Goal: Task Accomplishment & Management: Complete application form

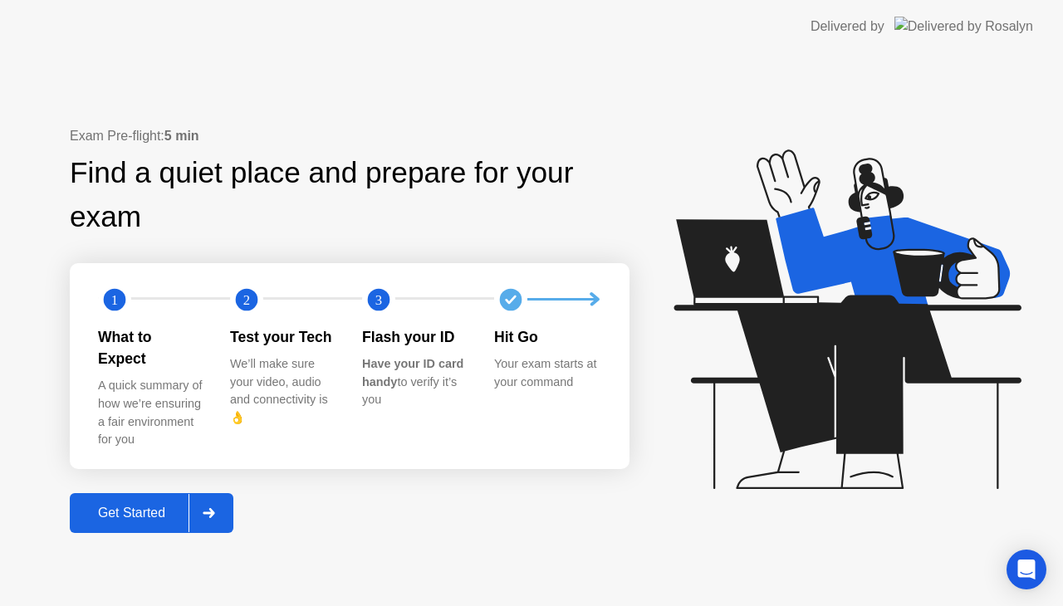
click at [157, 506] on div "Get Started" at bounding box center [132, 513] width 114 height 15
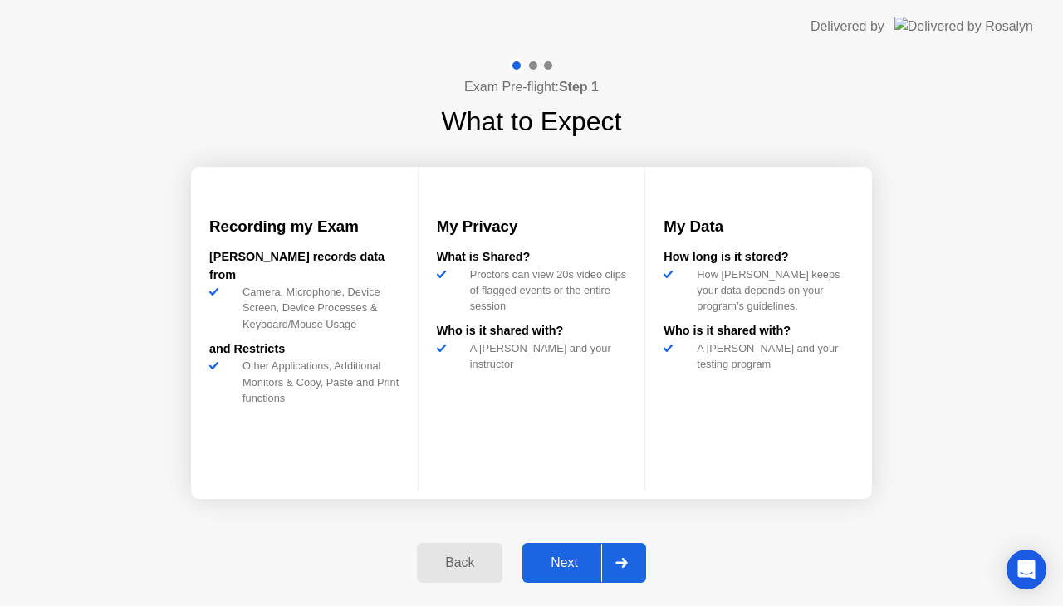
click at [573, 568] on div "Next" at bounding box center [564, 563] width 74 height 15
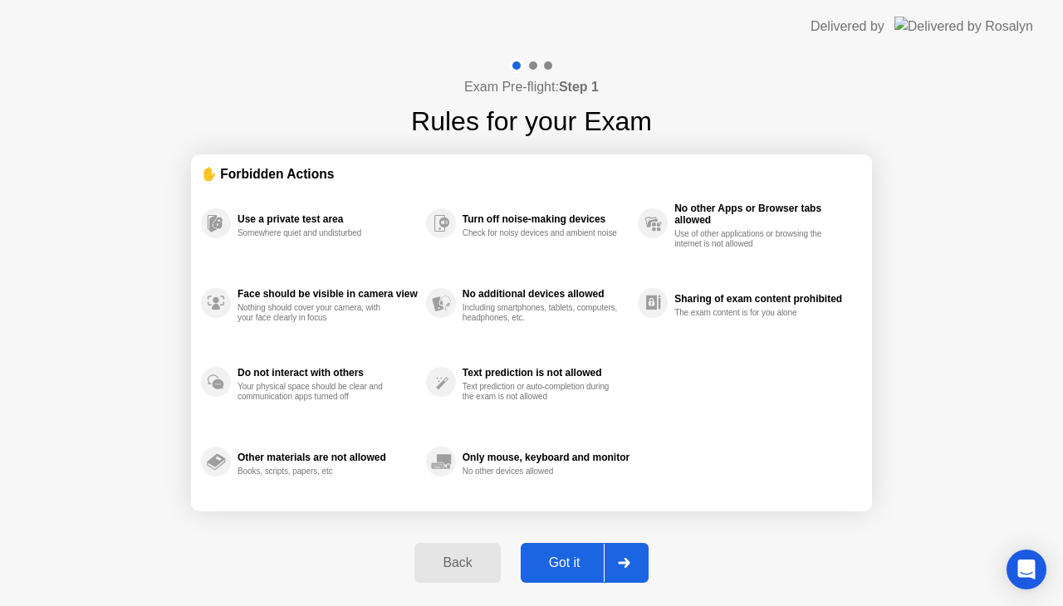
click at [575, 565] on div "Got it" at bounding box center [565, 563] width 78 height 15
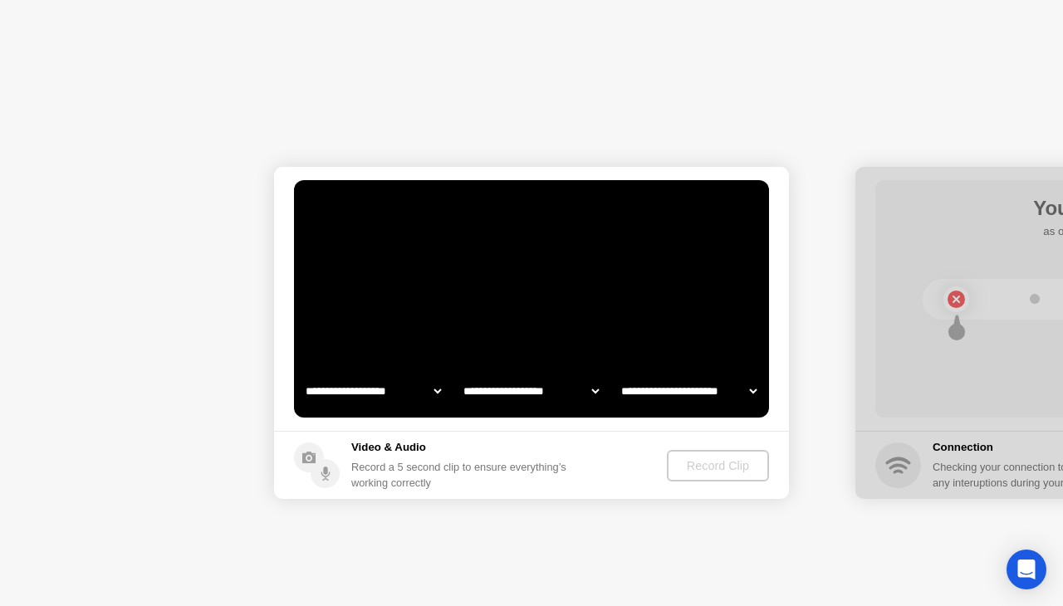
select select "**********"
select select "*******"
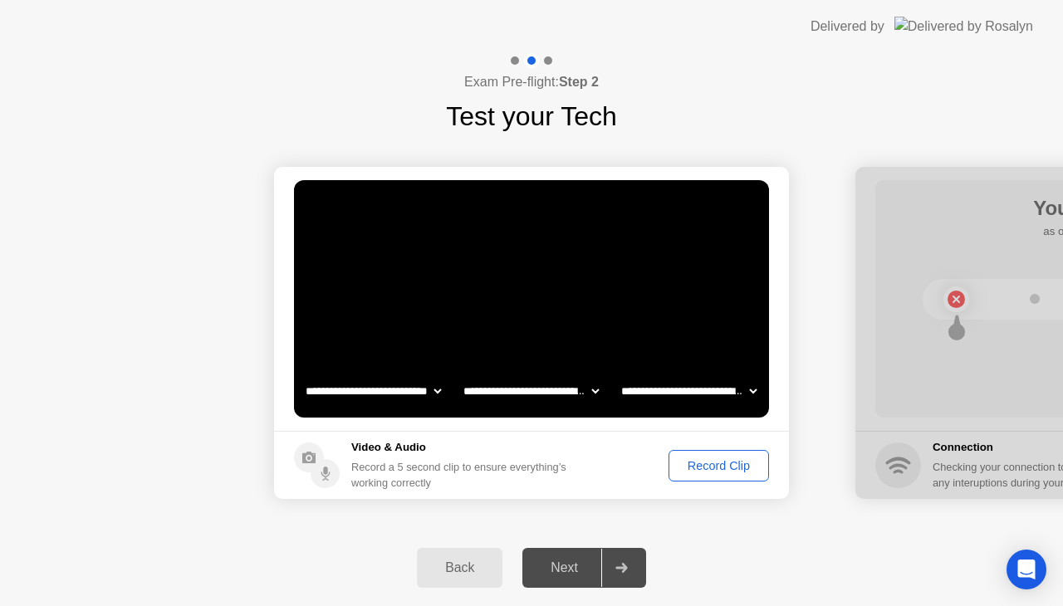
click at [702, 472] on div "Record Clip" at bounding box center [718, 465] width 89 height 13
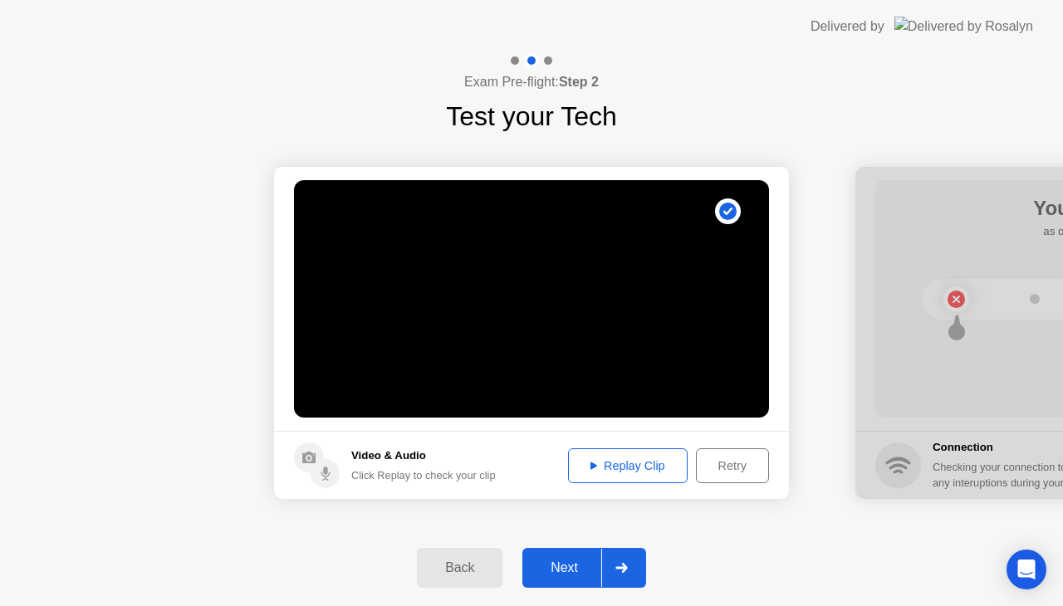
click at [608, 468] on div "Replay Clip" at bounding box center [628, 465] width 108 height 13
click at [583, 569] on div "Next" at bounding box center [564, 568] width 74 height 15
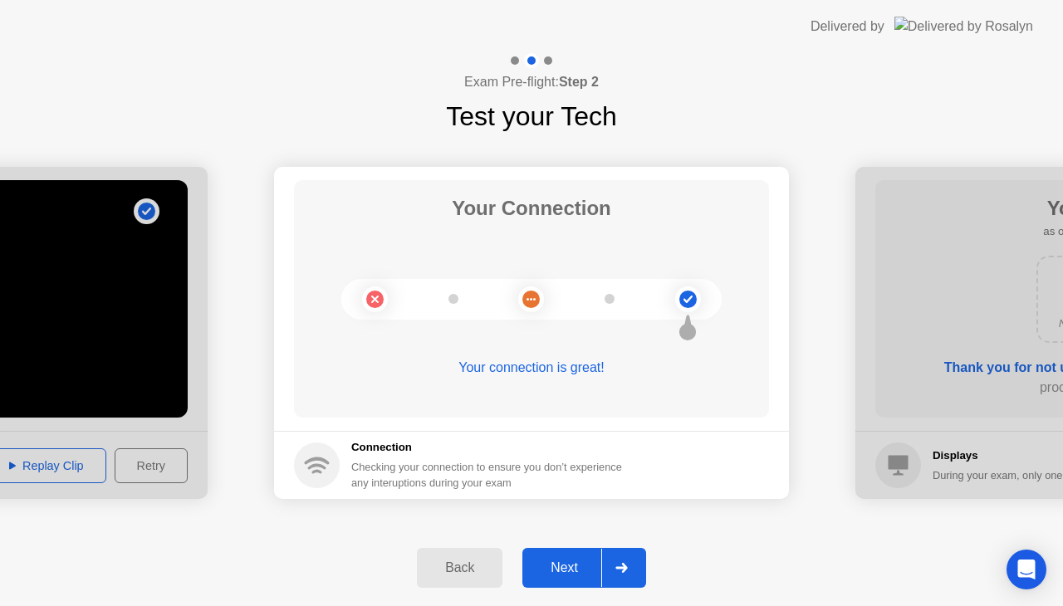
click at [572, 553] on button "Next" at bounding box center [584, 568] width 124 height 40
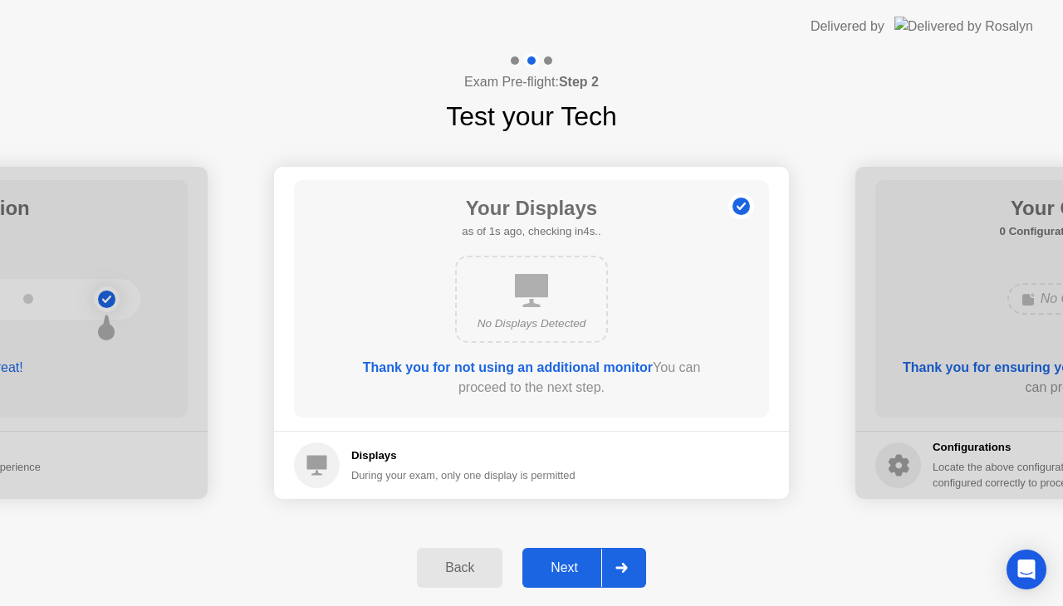
click at [562, 572] on div "Next" at bounding box center [564, 568] width 74 height 15
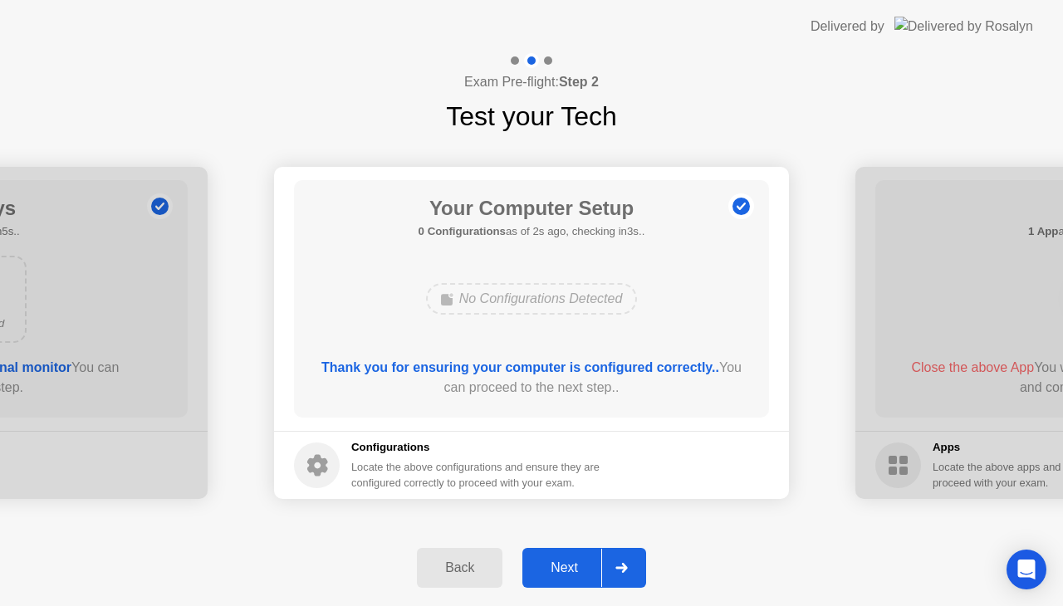
click at [572, 568] on div "Next" at bounding box center [564, 568] width 74 height 15
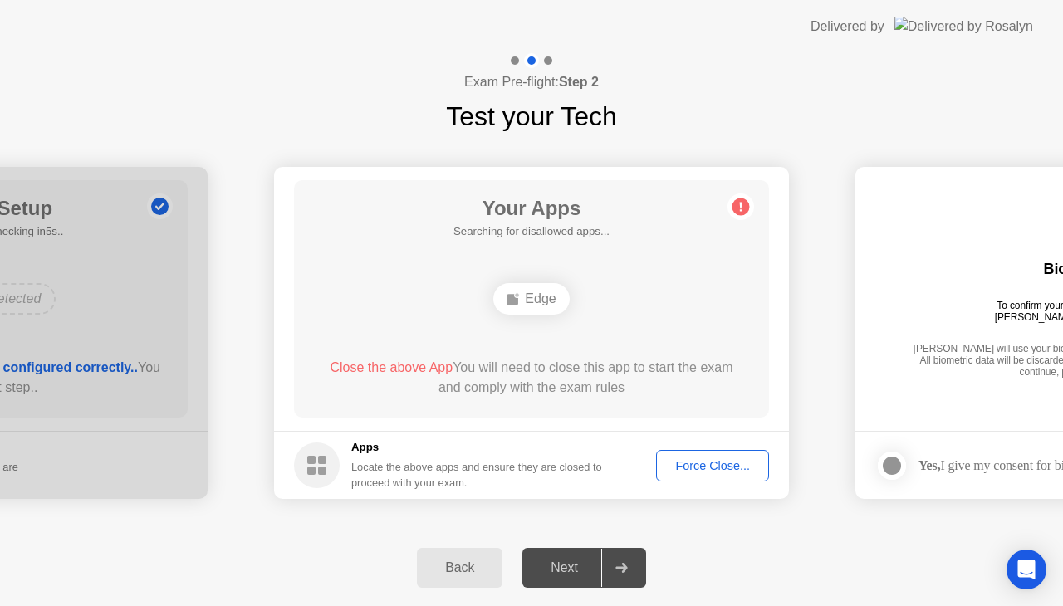
click at [581, 523] on div "**********" at bounding box center [531, 333] width 1063 height 394
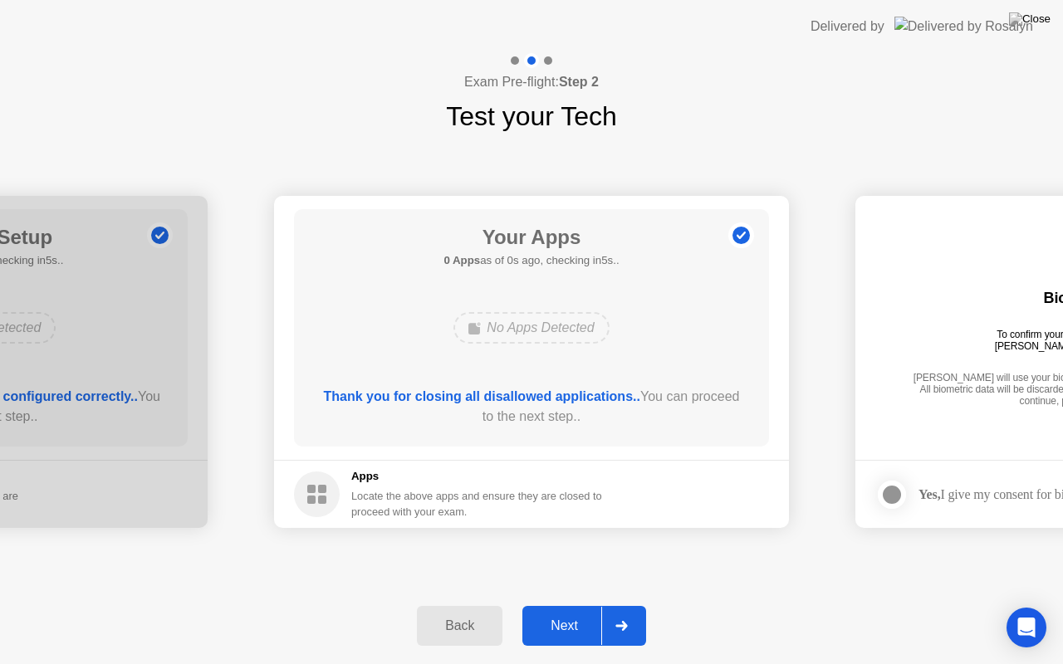
click at [576, 605] on div "Next" at bounding box center [564, 626] width 74 height 15
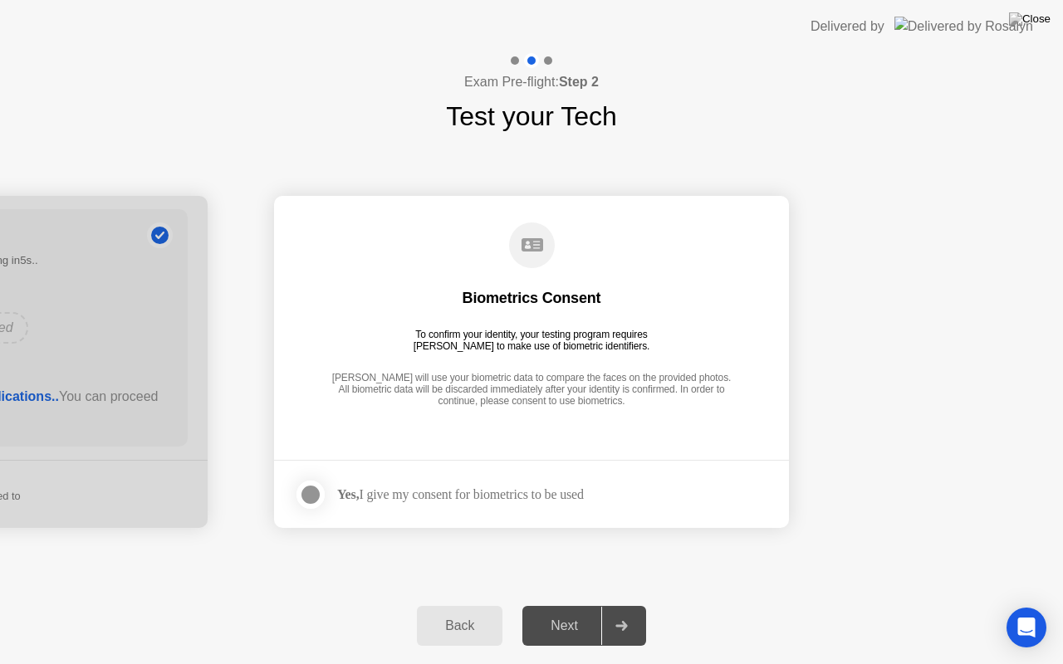
click at [492, 496] on div "Yes, I give my consent for biometrics to be used" at bounding box center [460, 495] width 247 height 16
click at [310, 497] on div at bounding box center [311, 495] width 20 height 20
click at [569, 605] on div "Next" at bounding box center [564, 626] width 74 height 15
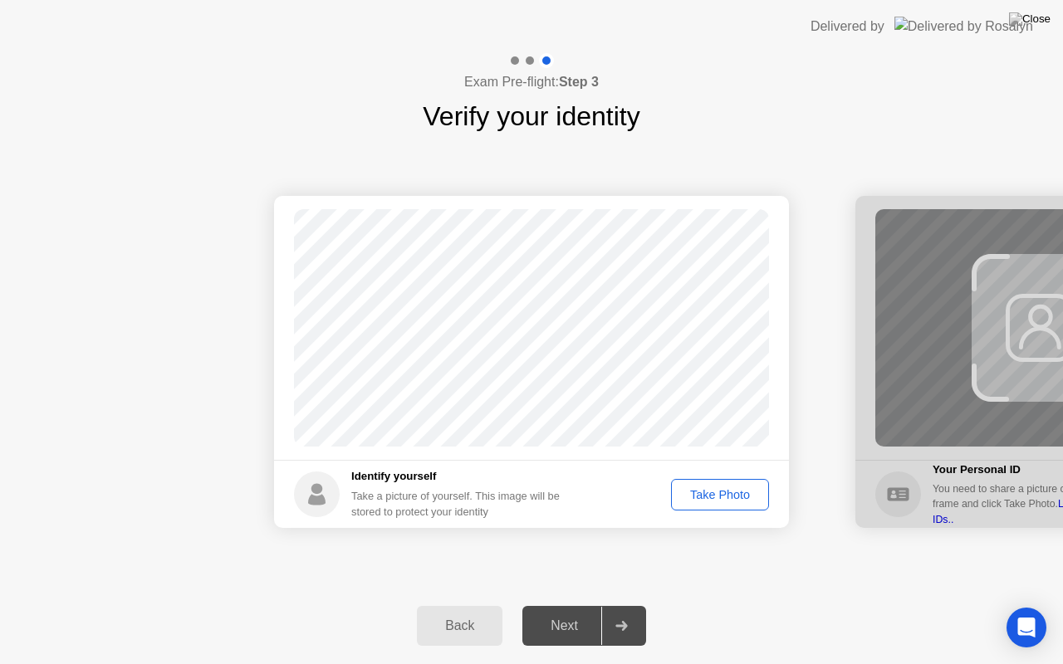
click at [703, 491] on div "Take Photo" at bounding box center [720, 494] width 86 height 13
click at [571, 605] on div "Next" at bounding box center [564, 626] width 74 height 15
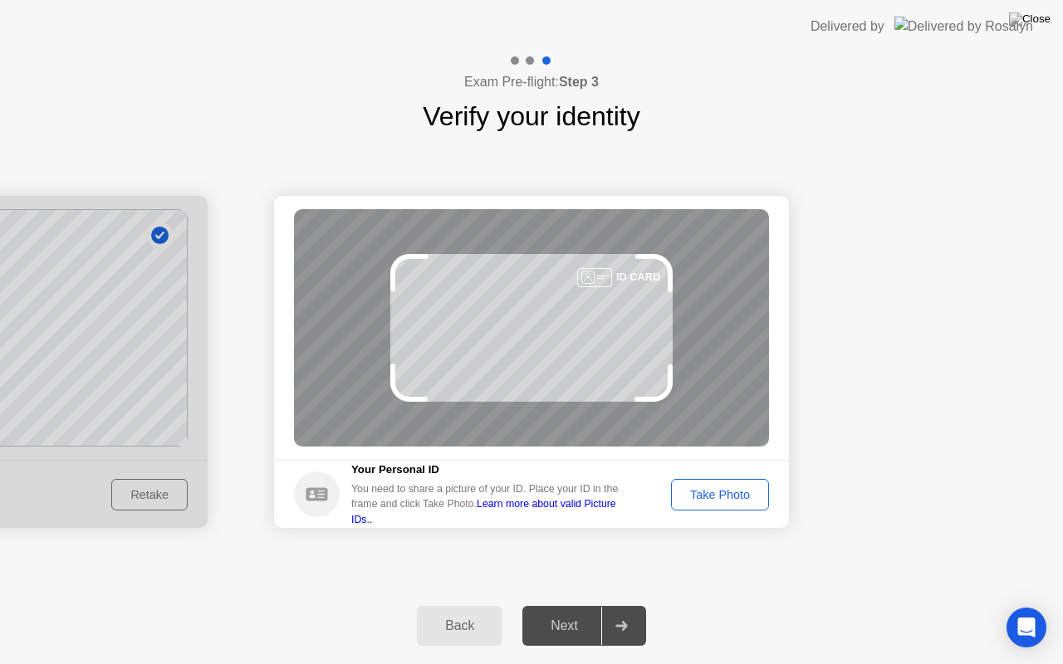
click at [699, 493] on div "Take Photo" at bounding box center [720, 494] width 86 height 13
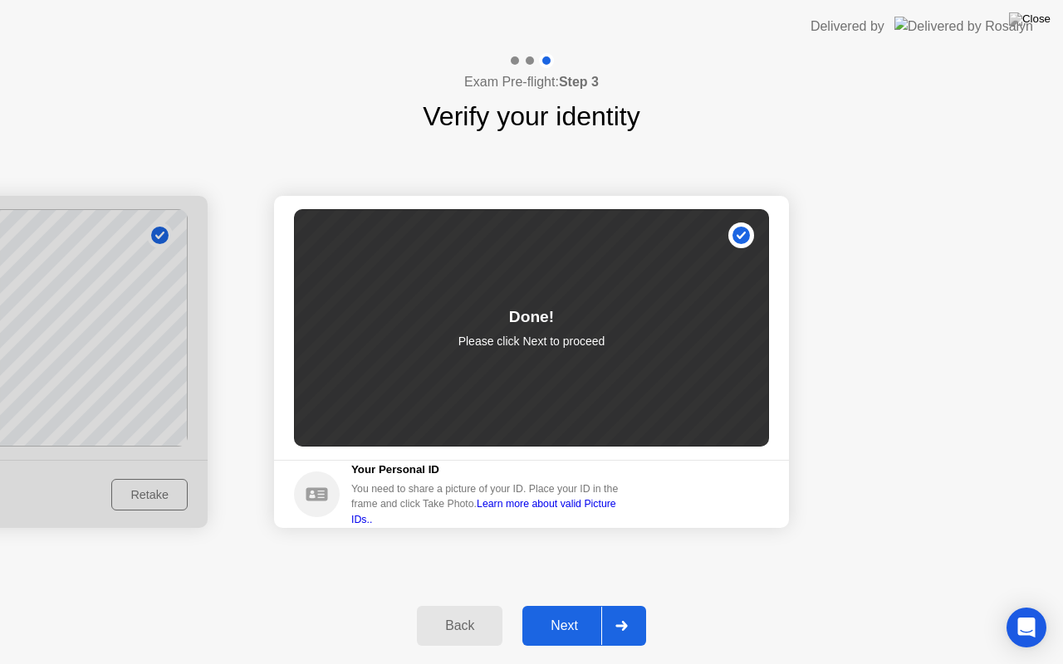
click at [561, 605] on div "Next" at bounding box center [564, 626] width 74 height 15
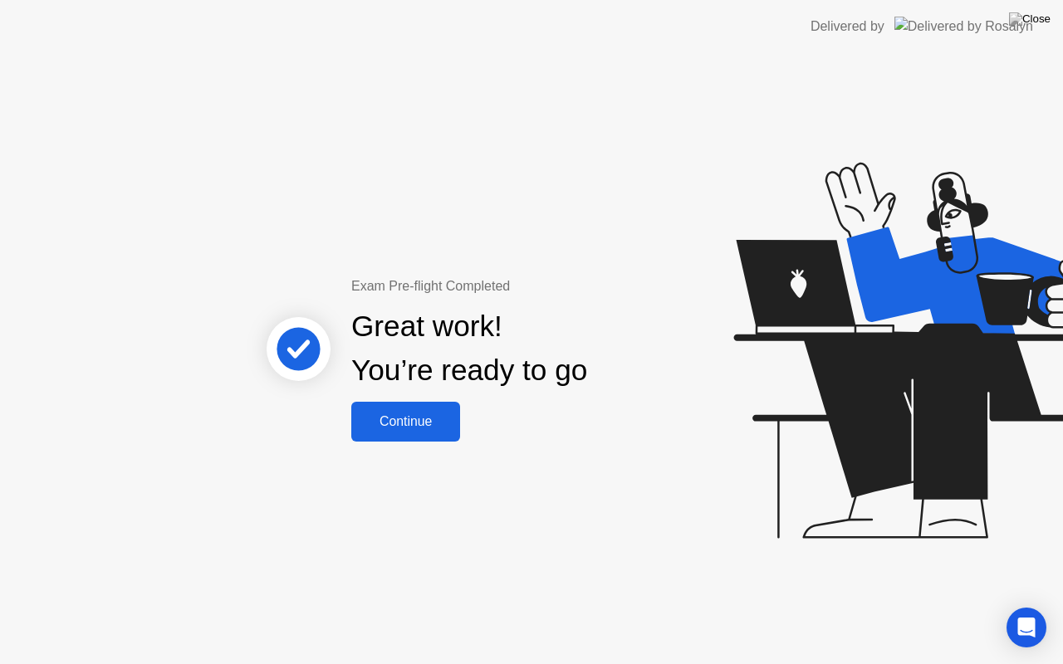
click at [435, 418] on div "Continue" at bounding box center [405, 421] width 99 height 15
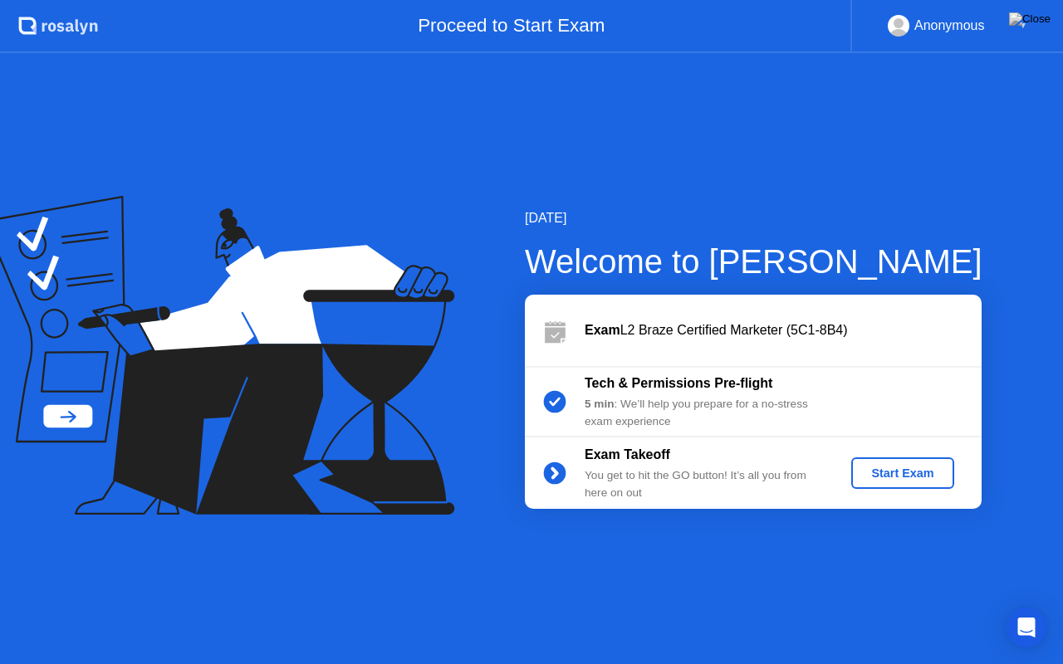
click at [899, 475] on div "Start Exam" at bounding box center [902, 473] width 89 height 13
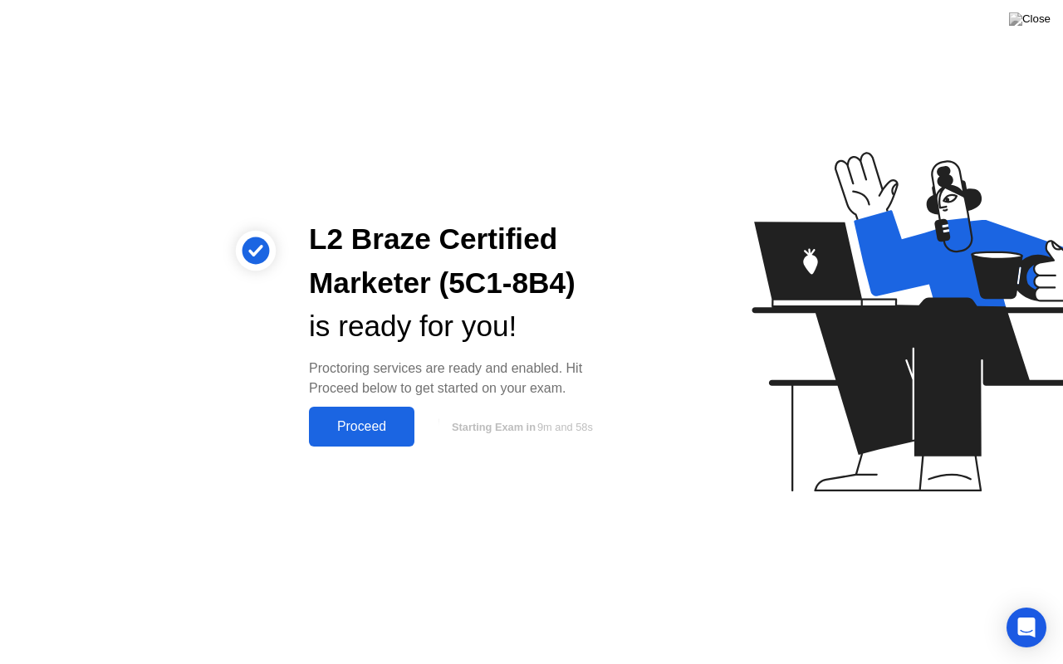
click at [381, 427] on div "Proceed" at bounding box center [361, 426] width 95 height 15
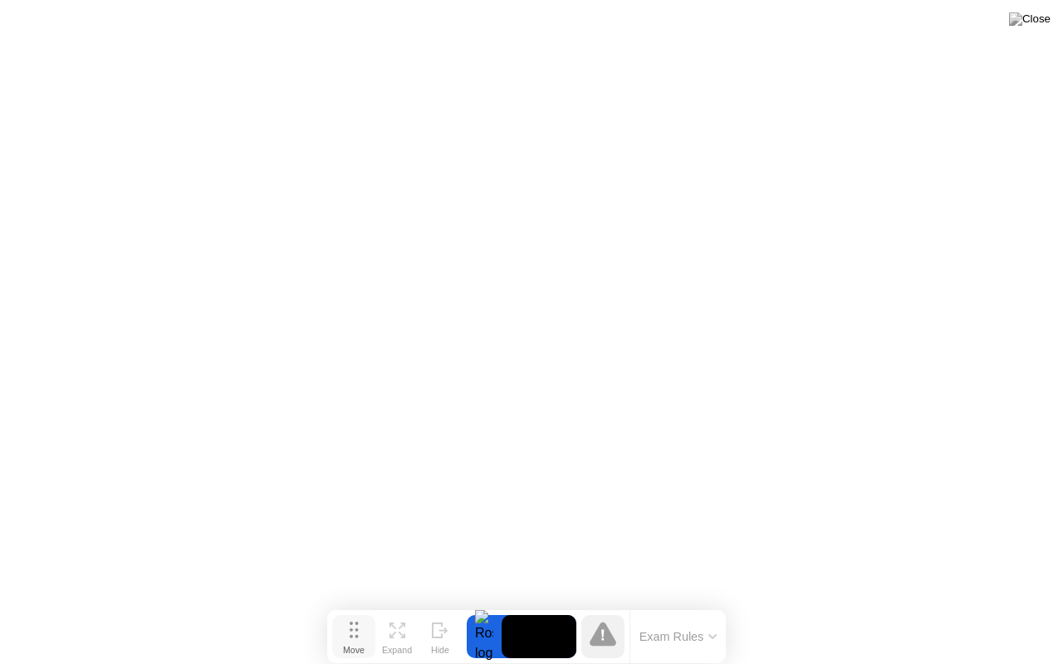
click at [340, 605] on button "Move" at bounding box center [353, 636] width 43 height 43
click at [691, 605] on button "Exam Rules" at bounding box center [678, 636] width 88 height 15
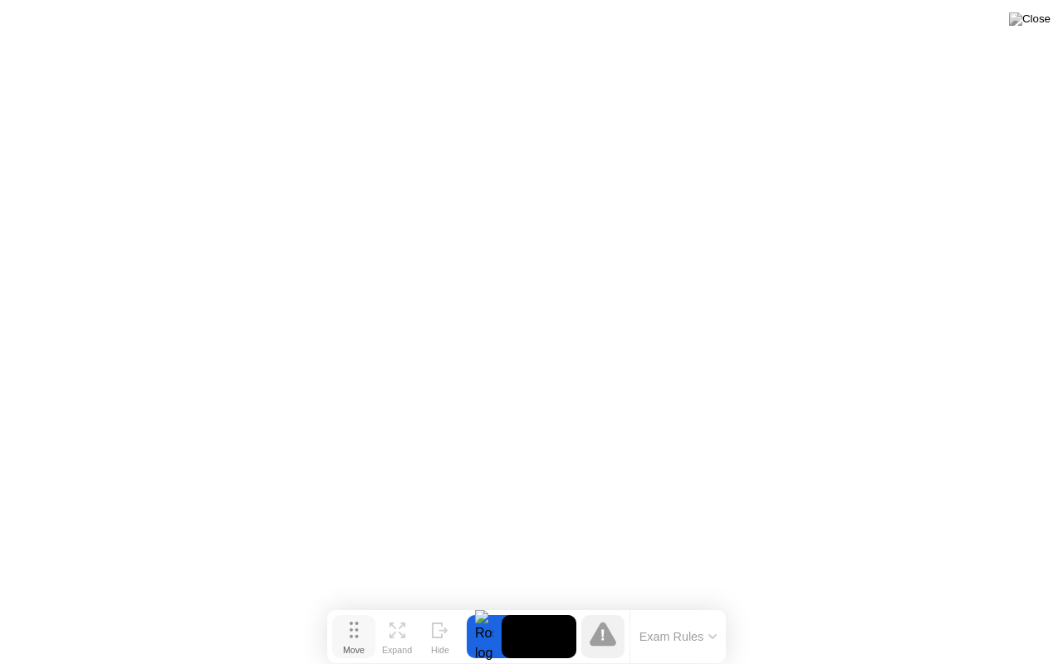
click at [352, 605] on icon at bounding box center [354, 630] width 9 height 17
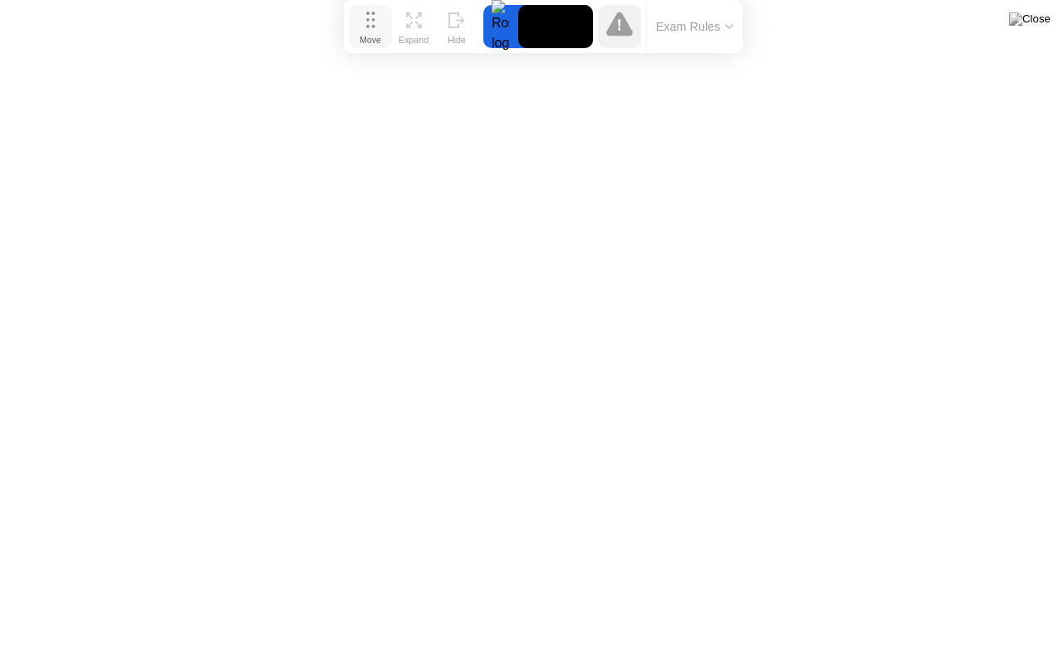
drag, startPoint x: 352, startPoint y: 638, endPoint x: 369, endPoint y: 24, distance: 613.9
click at [369, 24] on icon at bounding box center [370, 20] width 9 height 17
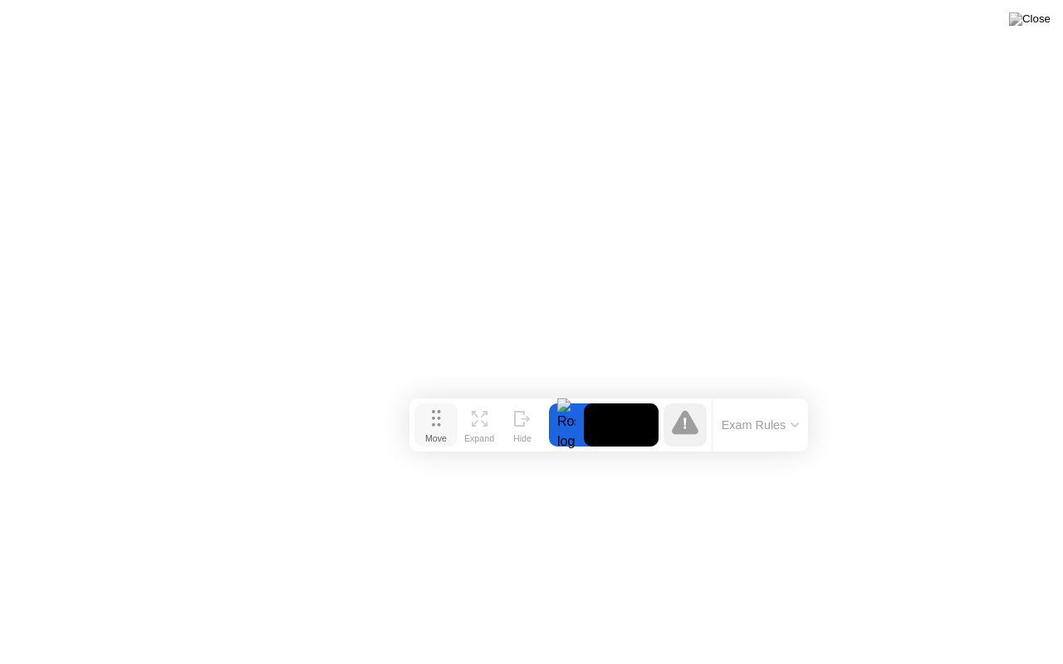
drag, startPoint x: 375, startPoint y: 22, endPoint x: 440, endPoint y: 421, distance: 404.0
click at [440, 421] on icon at bounding box center [436, 418] width 9 height 17
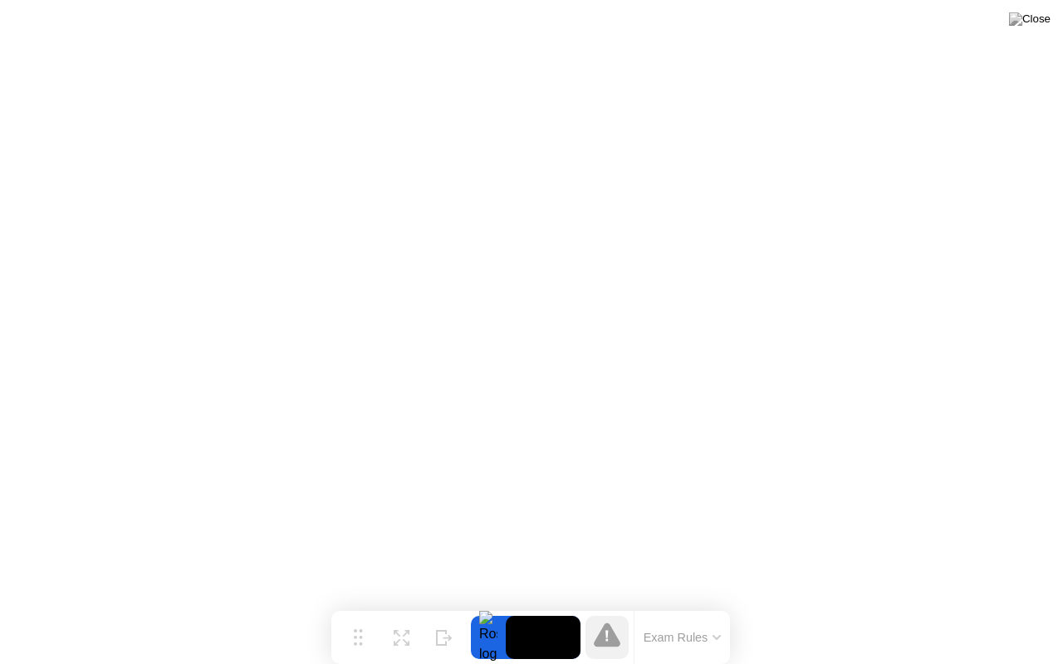
drag, startPoint x: 435, startPoint y: 427, endPoint x: 357, endPoint y: 663, distance: 249.2
click at [357, 605] on div "Move Expand Hide Exam Rules" at bounding box center [530, 637] width 399 height 53
click at [611, 605] on icon at bounding box center [607, 635] width 27 height 24
click at [399, 605] on div "Expand" at bounding box center [401, 651] width 30 height 10
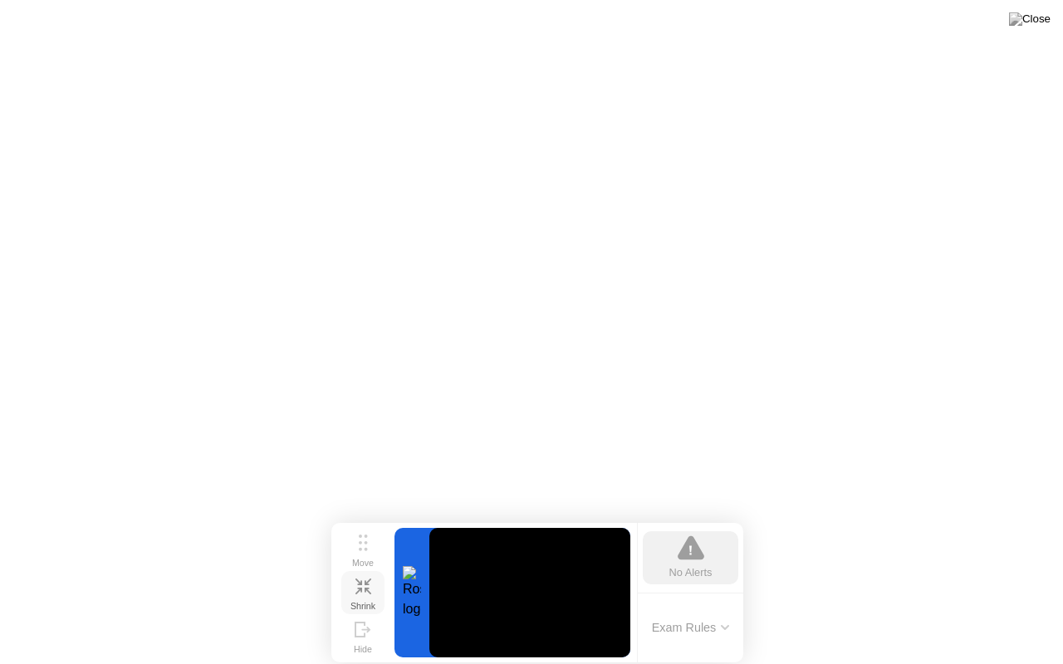
click at [367, 601] on div "Shrink" at bounding box center [362, 606] width 25 height 10
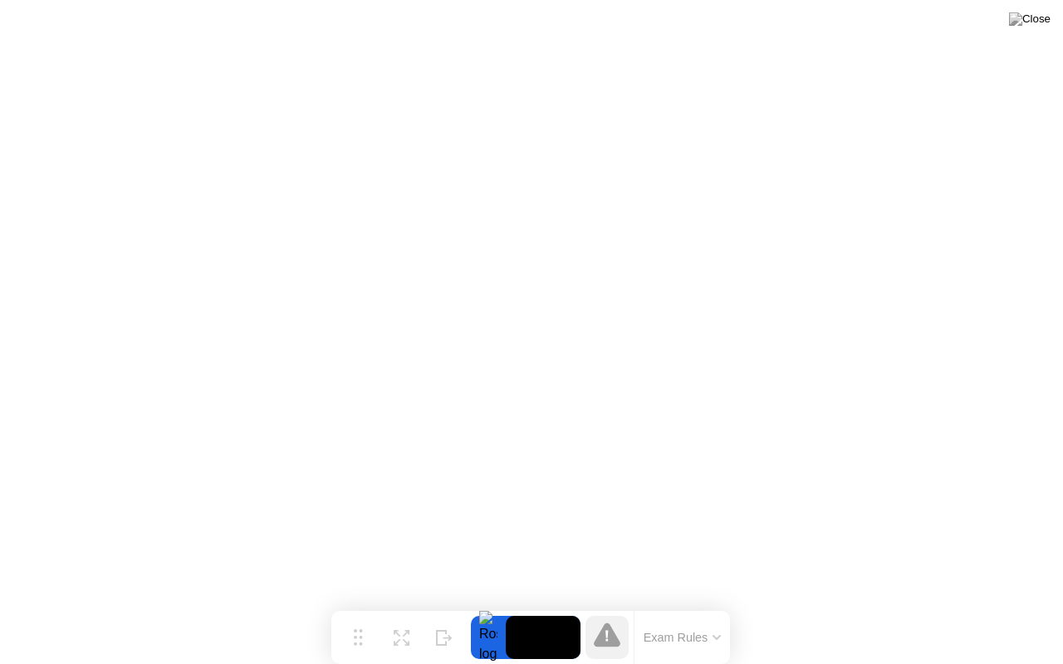
click at [683, 605] on button "Exam Rules" at bounding box center [683, 637] width 88 height 15
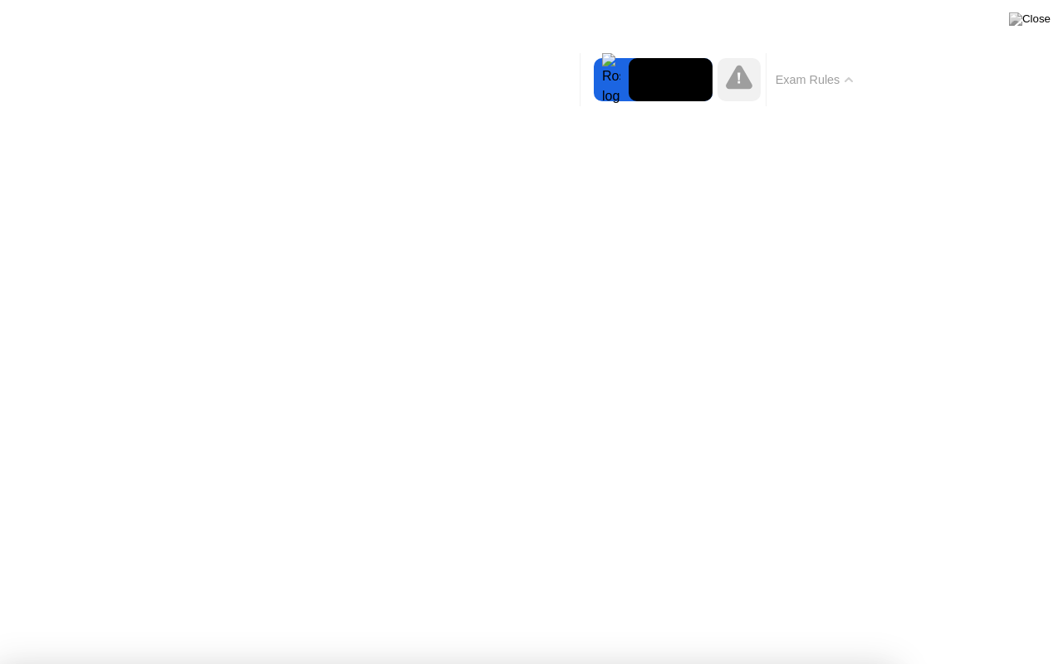
click at [815, 76] on button "Exam Rules" at bounding box center [815, 79] width 88 height 15
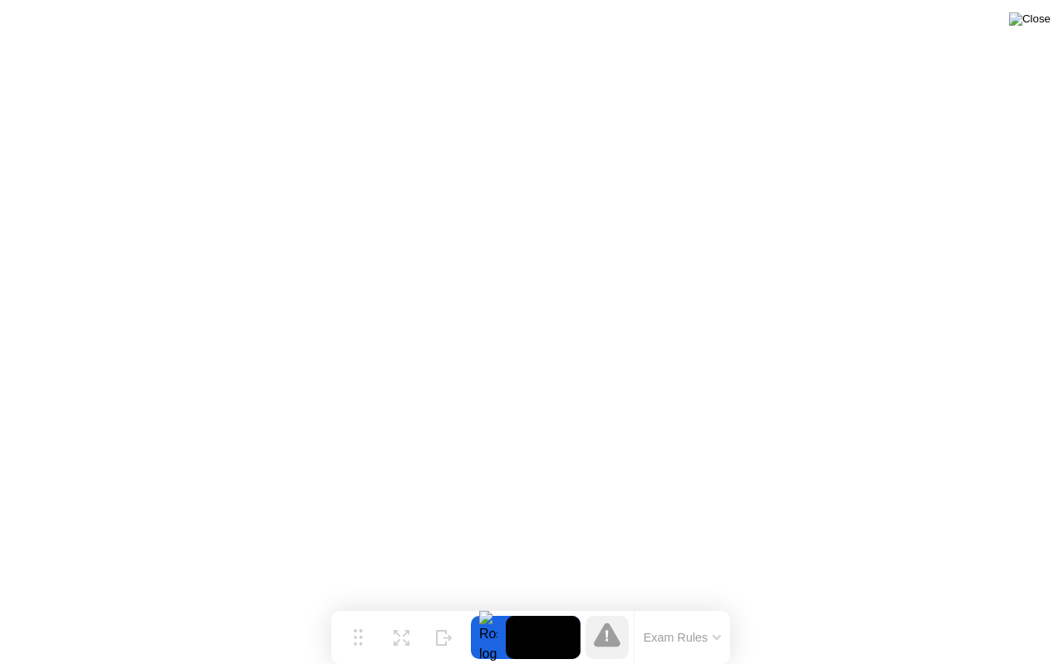
click at [1039, 26] on img at bounding box center [1030, 18] width 42 height 13
click at [671, 605] on button "Exam Rules" at bounding box center [683, 637] width 88 height 15
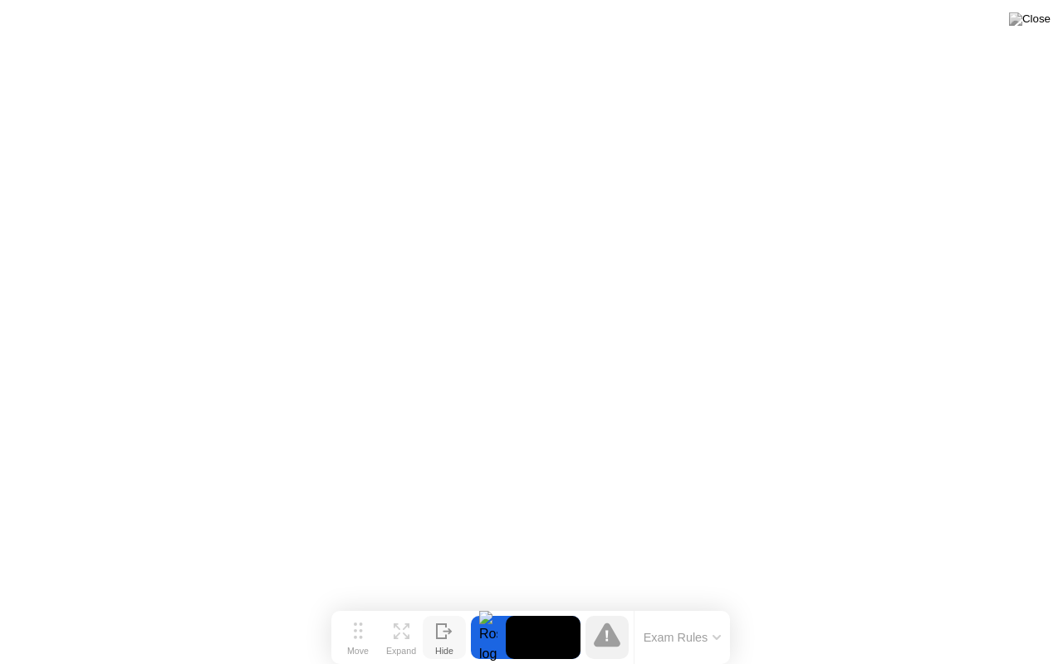
click at [452, 605] on icon at bounding box center [444, 632] width 17 height 16
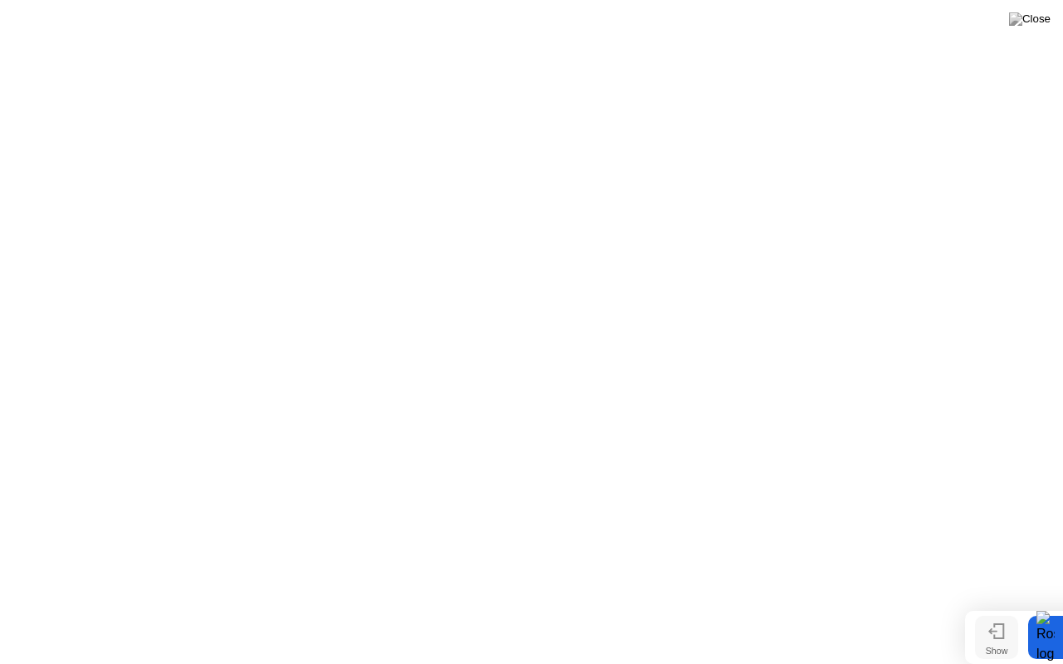
click at [983, 605] on button "Show" at bounding box center [996, 637] width 43 height 43
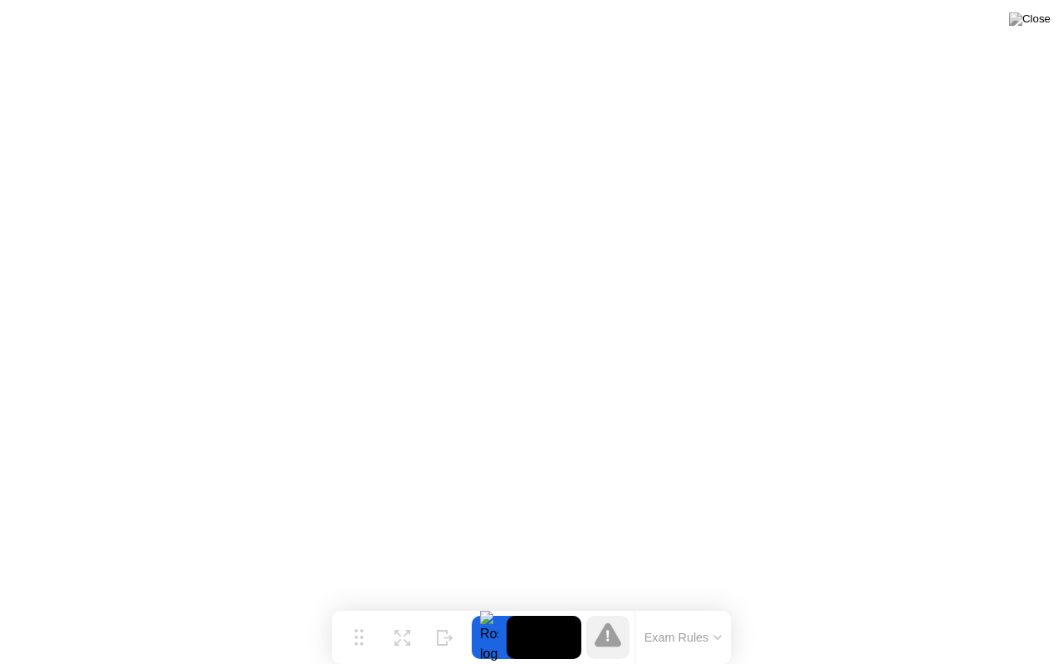
click at [687, 605] on button "Exam Rules" at bounding box center [683, 637] width 88 height 15
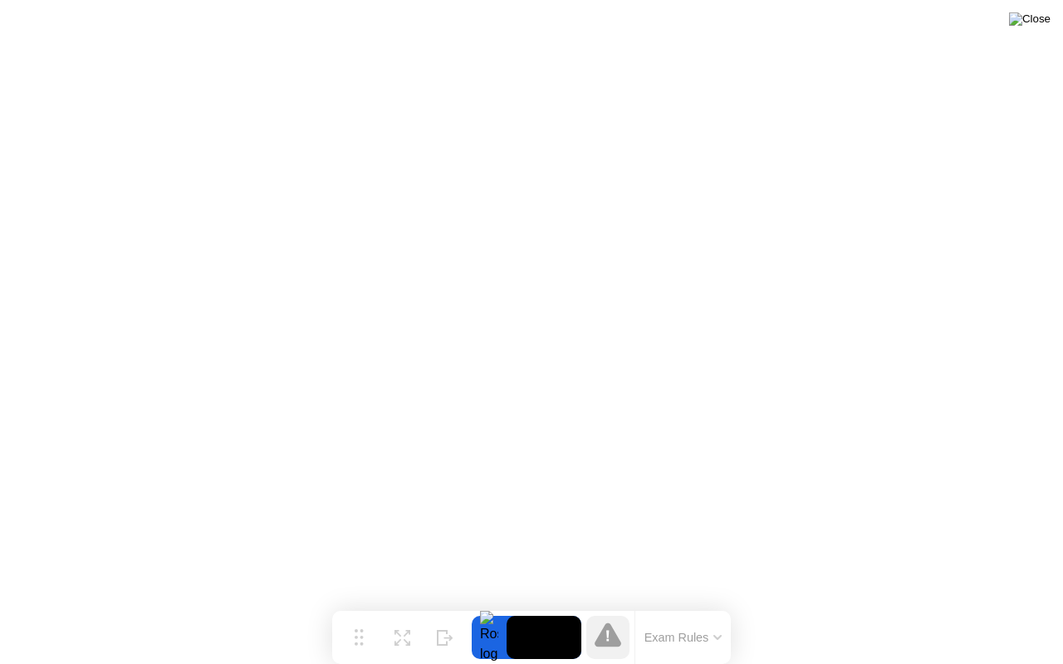
click at [1048, 17] on img at bounding box center [1030, 18] width 42 height 13
click at [603, 605] on icon at bounding box center [608, 635] width 27 height 24
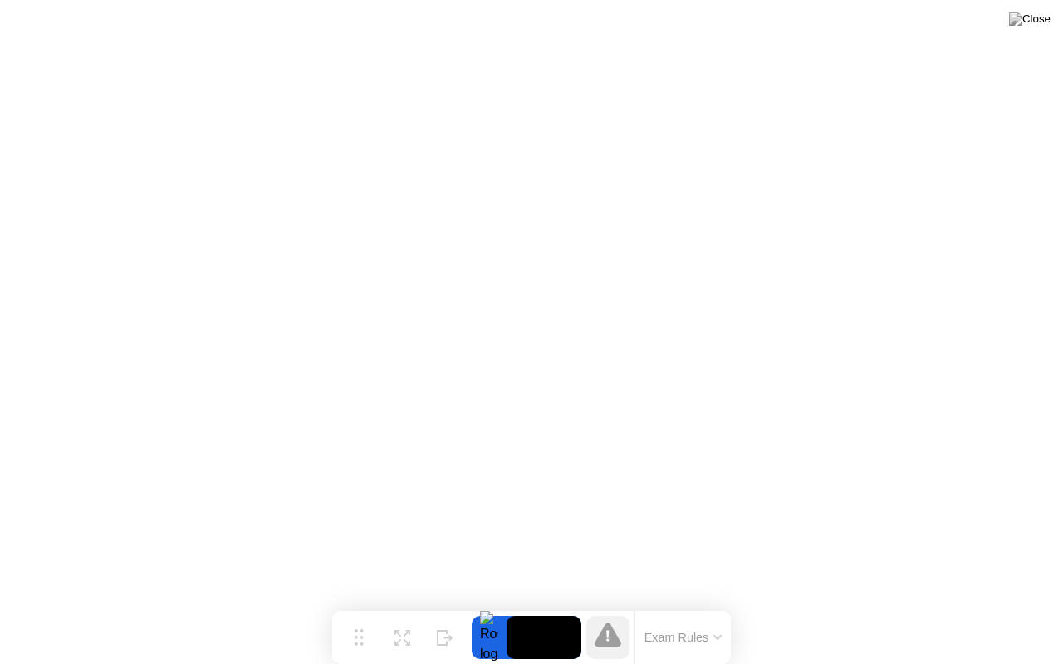
click at [603, 605] on icon at bounding box center [608, 635] width 27 height 24
click at [404, 605] on icon at bounding box center [402, 632] width 16 height 16
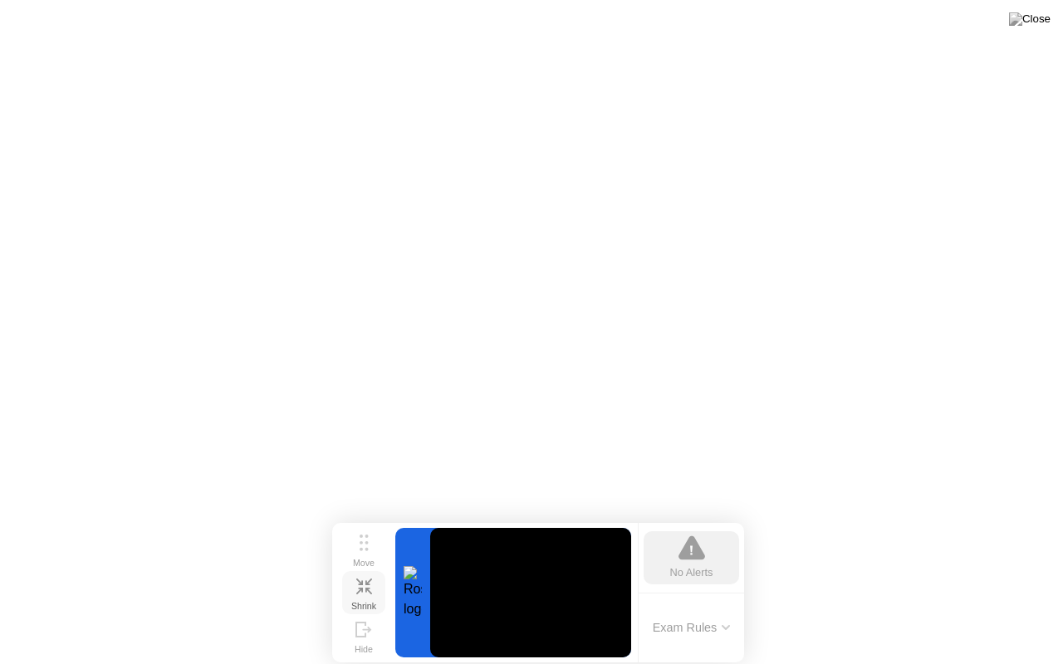
click at [352, 581] on button "Shrink" at bounding box center [363, 592] width 43 height 43
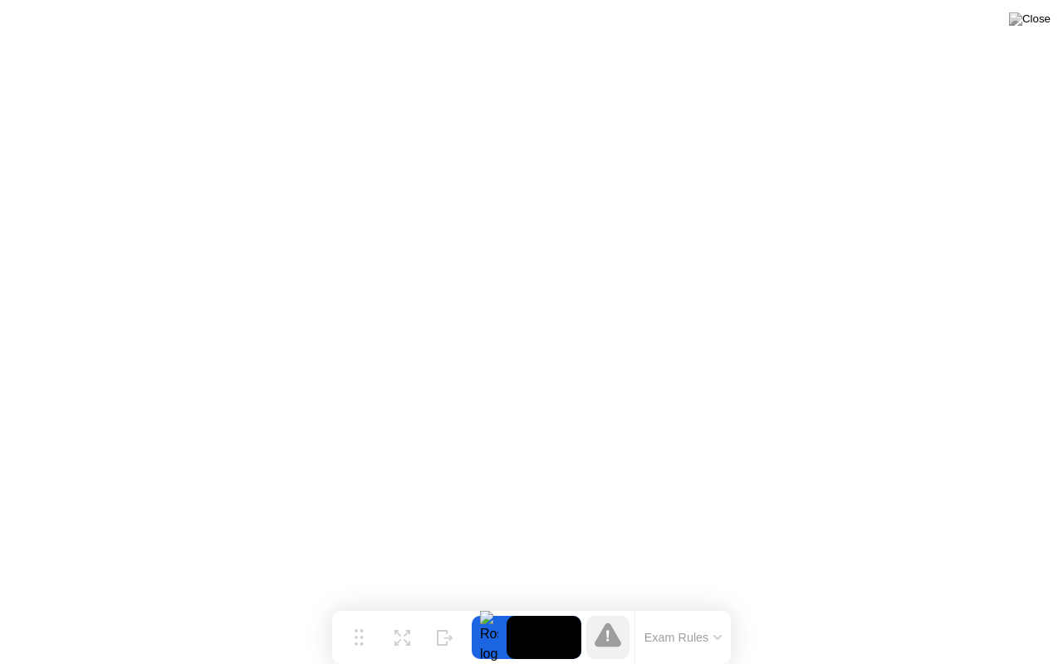
click at [708, 605] on div "Exam Rules" at bounding box center [682, 637] width 96 height 53
click at [694, 605] on button "Exam Rules" at bounding box center [683, 637] width 88 height 15
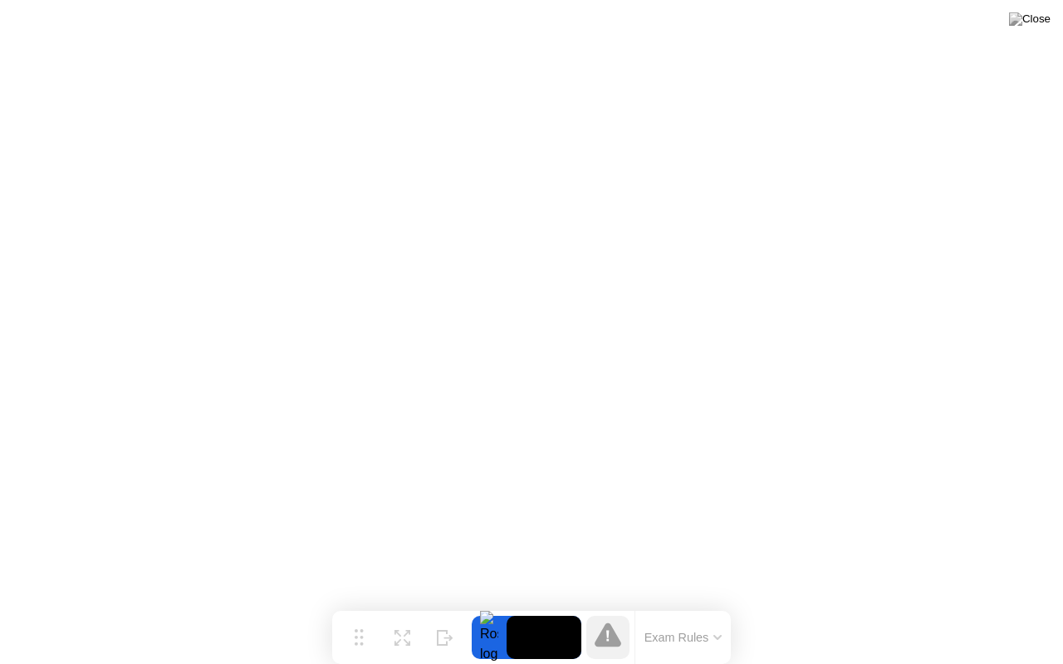
click at [668, 605] on button "Exam Rules" at bounding box center [683, 637] width 88 height 15
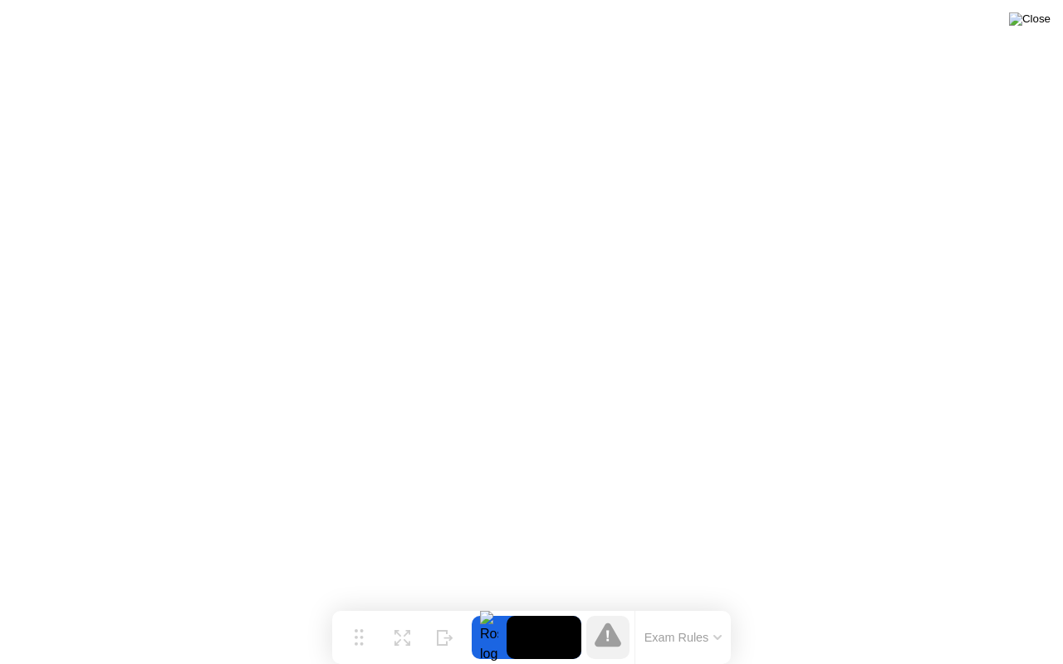
click at [1048, 25] on img at bounding box center [1030, 18] width 42 height 13
click at [1040, 24] on img at bounding box center [1030, 18] width 42 height 13
